Goal: Task Accomplishment & Management: Manage account settings

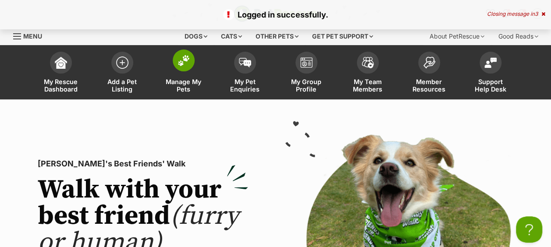
click at [188, 87] on span "Manage My Pets" at bounding box center [183, 85] width 39 height 15
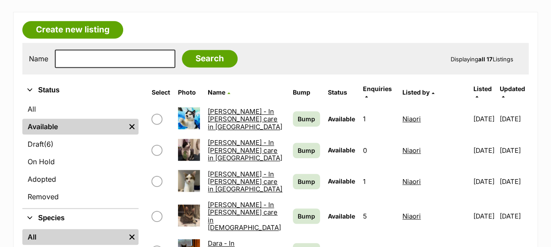
scroll to position [235, 0]
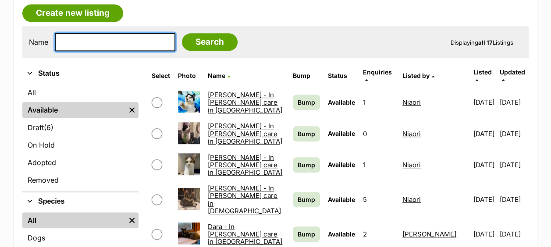
click at [106, 42] on input "text" at bounding box center [115, 42] width 120 height 18
type input "twisty"
click at [182, 33] on input "Search" at bounding box center [210, 42] width 56 height 18
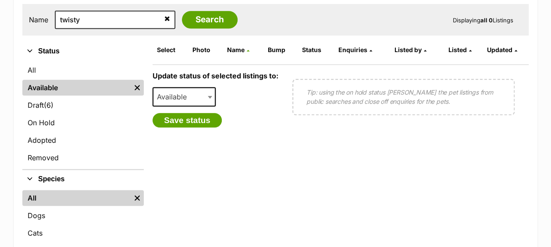
scroll to position [261, 0]
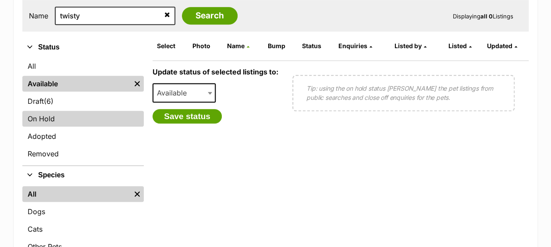
click at [37, 125] on link "On Hold" at bounding box center [82, 119] width 121 height 16
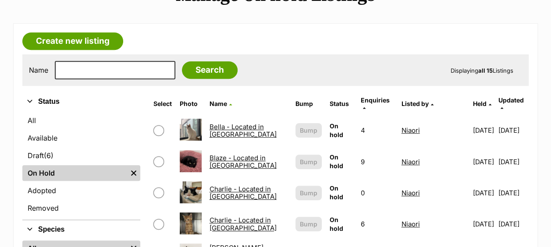
scroll to position [232, 0]
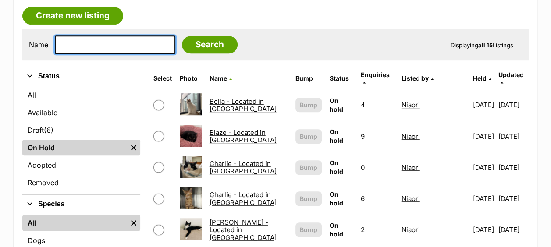
click at [142, 39] on input "text" at bounding box center [115, 44] width 120 height 18
type input "twisty"
click at [182, 36] on input "Search" at bounding box center [210, 45] width 56 height 18
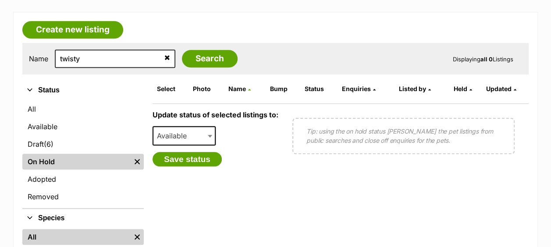
scroll to position [214, 0]
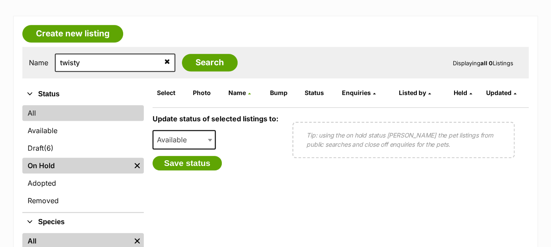
click at [62, 111] on link "All" at bounding box center [82, 113] width 121 height 16
click at [35, 109] on link "All" at bounding box center [82, 113] width 121 height 16
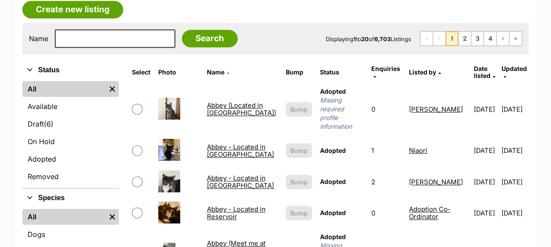
scroll to position [256, 0]
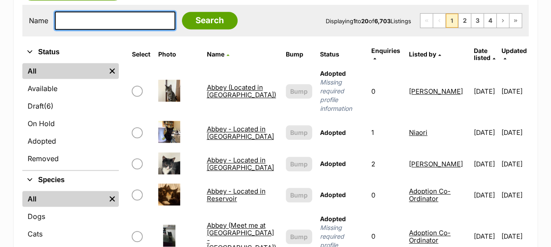
click at [116, 20] on input "text" at bounding box center [115, 20] width 120 height 18
type input "twist"
click at [182, 12] on input "Search" at bounding box center [210, 21] width 56 height 18
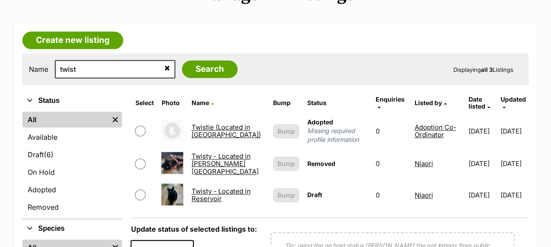
scroll to position [218, 0]
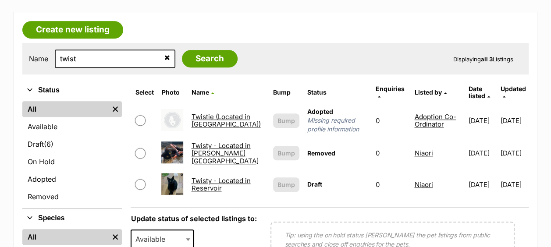
click at [195, 179] on link "Twisty - Located in Reservoir" at bounding box center [220, 185] width 59 height 16
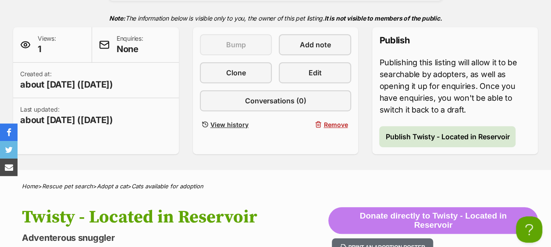
scroll to position [182, 0]
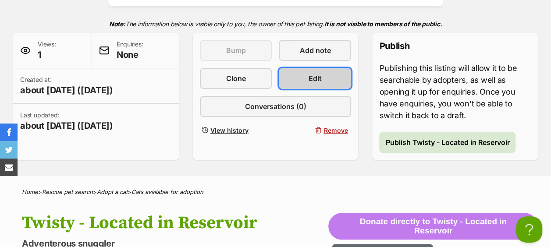
click at [329, 81] on link "Edit" at bounding box center [315, 78] width 72 height 21
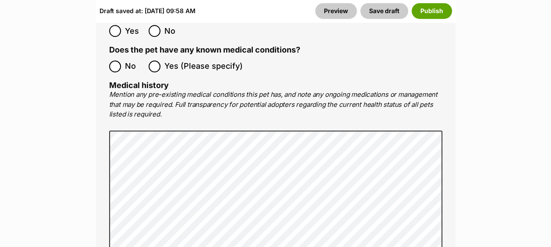
scroll to position [2029, 0]
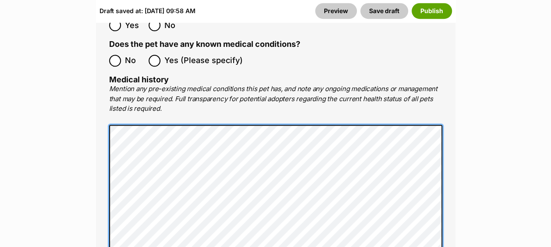
click at [107, 72] on div "Medical All listed pets must be vet checked and up to date with vaccinations, f…" at bounding box center [275, 85] width 359 height 512
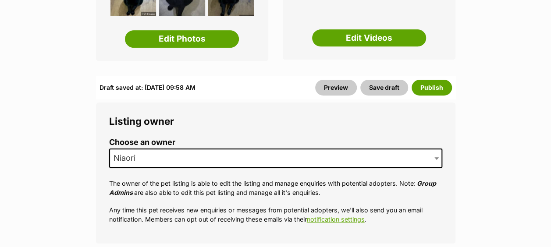
scroll to position [278, 0]
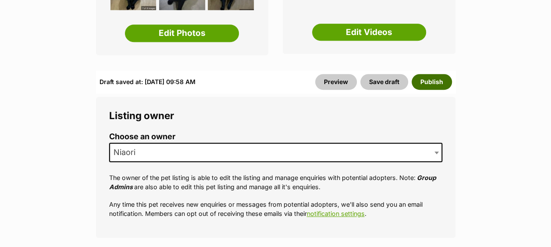
click at [441, 84] on button "Publish" at bounding box center [431, 82] width 40 height 16
